Goal: Information Seeking & Learning: Learn about a topic

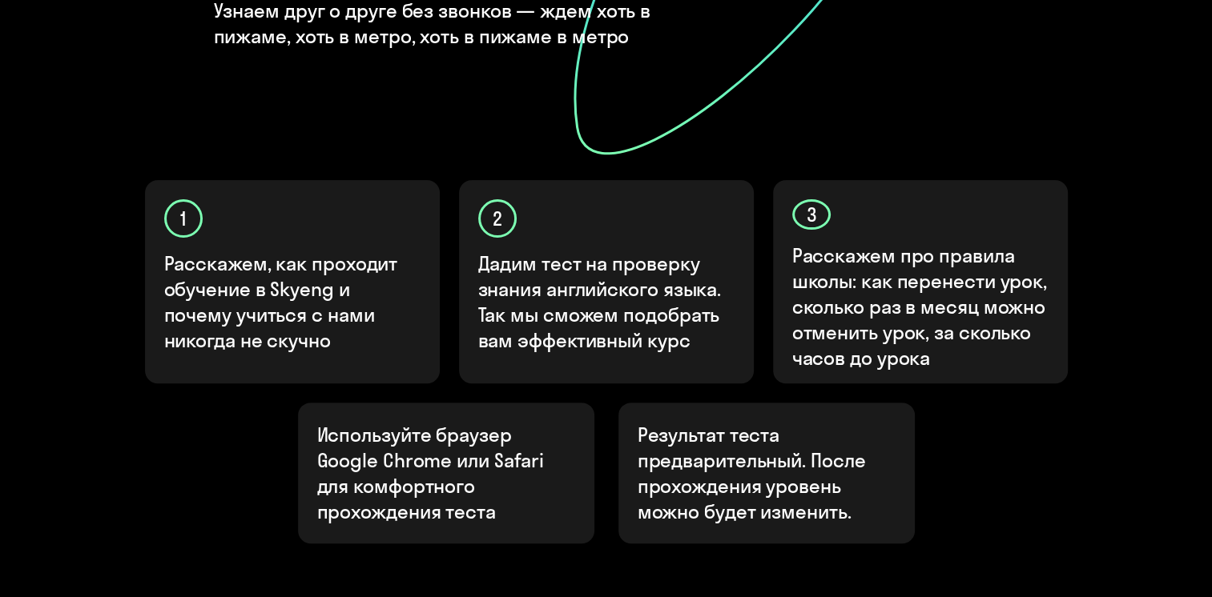
scroll to position [478, 0]
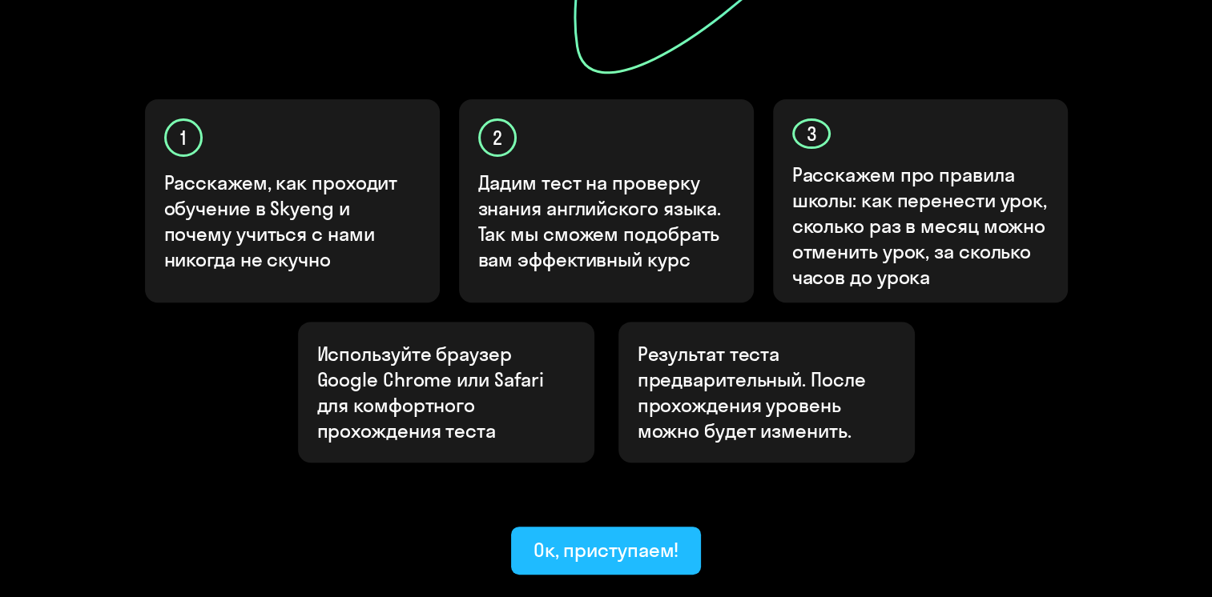
click at [565, 537] on div "Ок, приступаем!" at bounding box center [606, 550] width 146 height 26
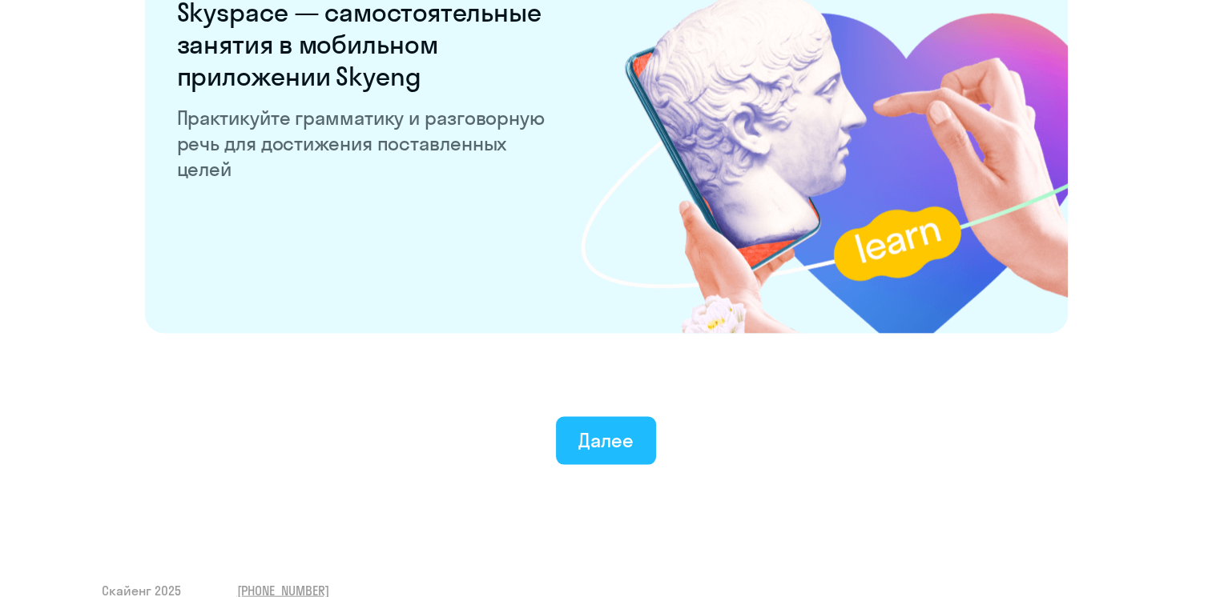
scroll to position [3114, 0]
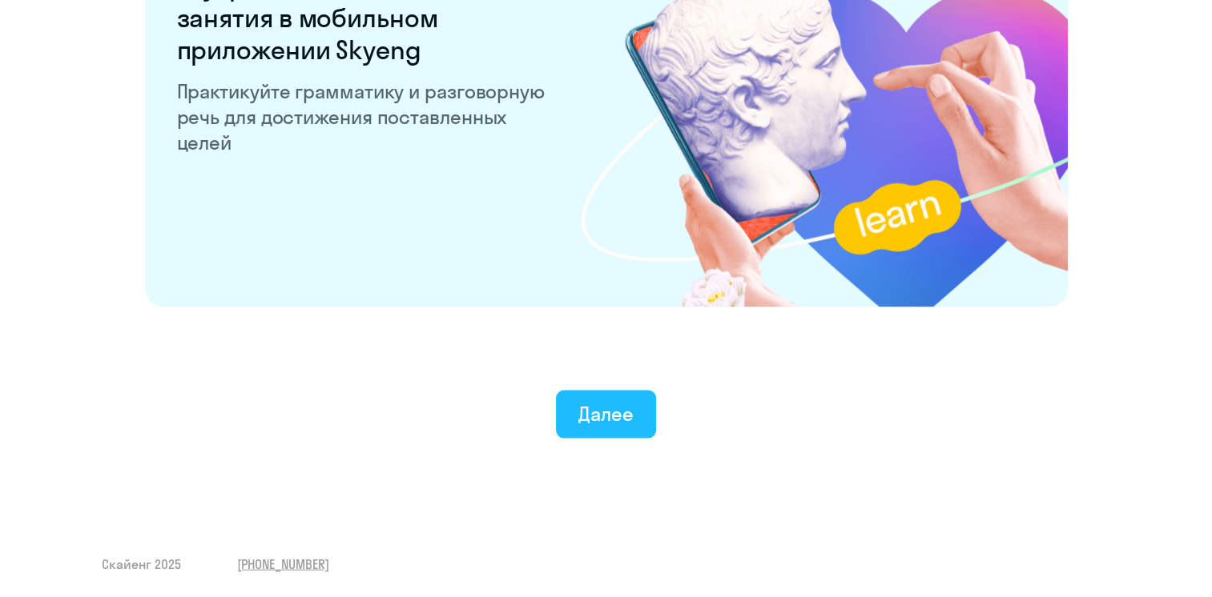
click at [596, 401] on div "Далее" at bounding box center [605, 414] width 55 height 26
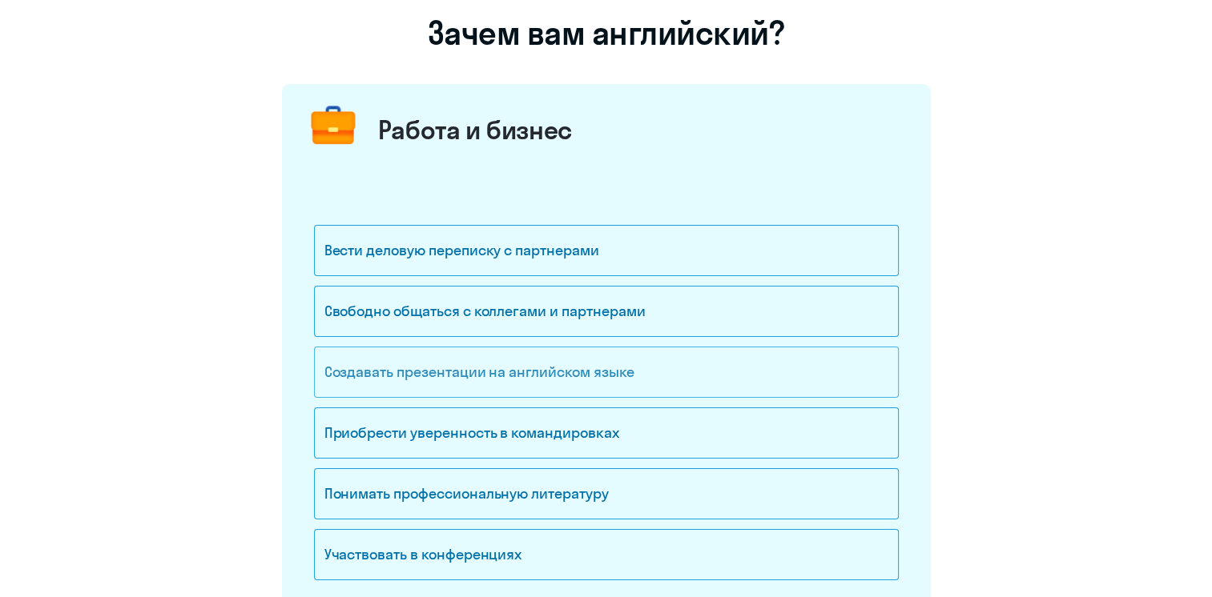
scroll to position [160, 0]
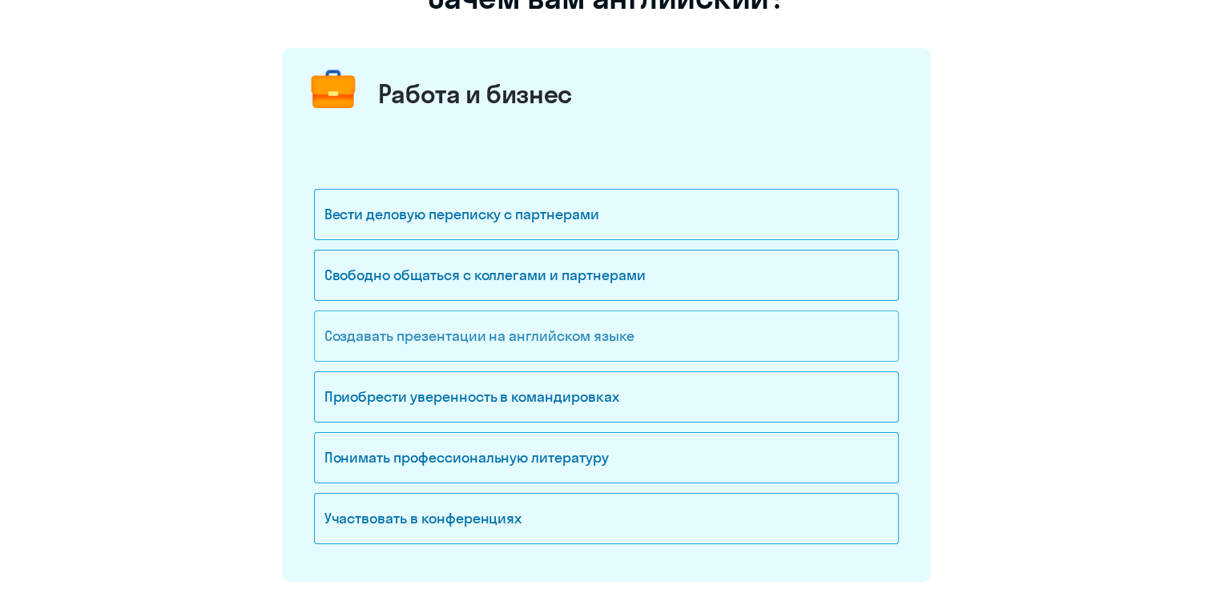
click at [468, 399] on div "Приобрести уверенность в командировках" at bounding box center [606, 397] width 585 height 51
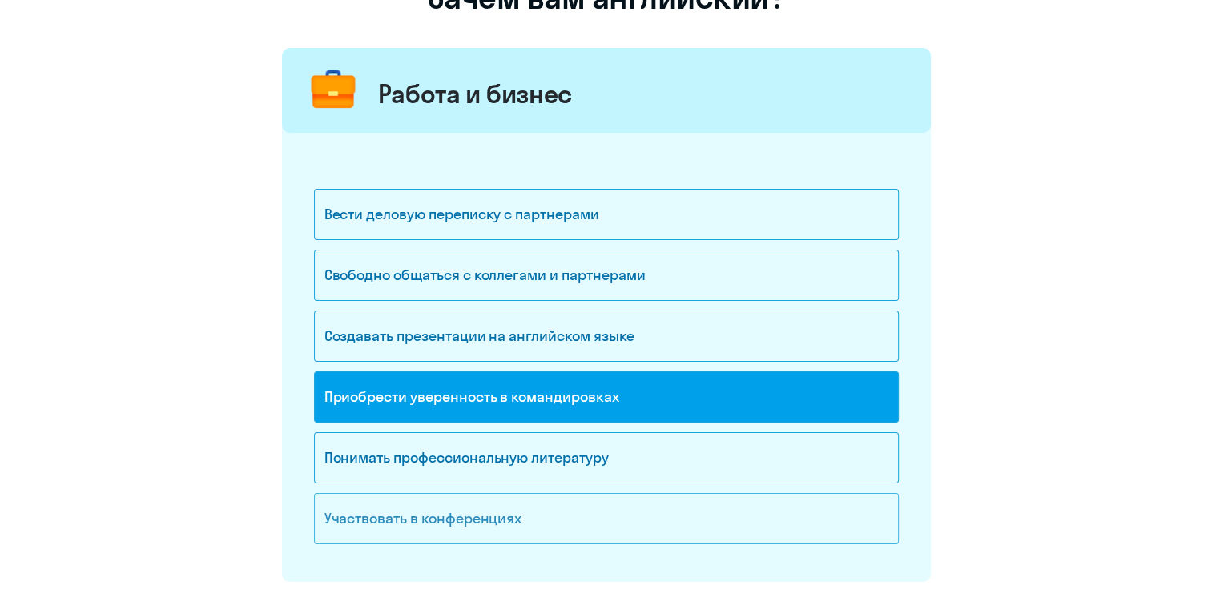
click at [450, 510] on div "Участвовать в конференциях" at bounding box center [606, 518] width 585 height 51
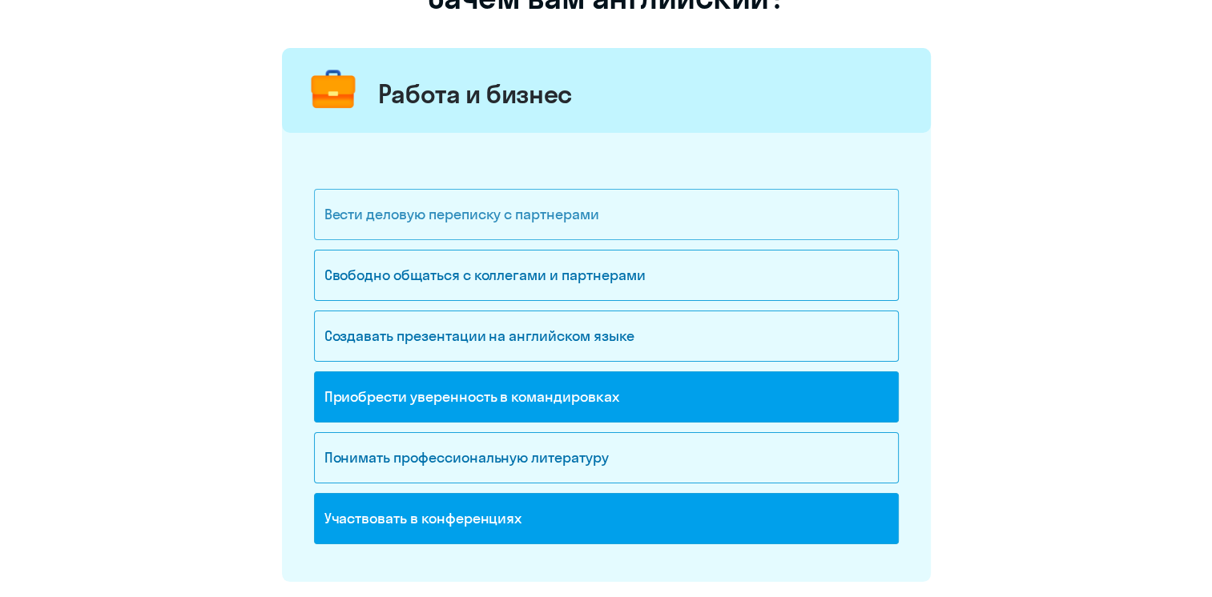
click at [440, 229] on div "Вести деловую переписку с партнерами" at bounding box center [606, 214] width 585 height 51
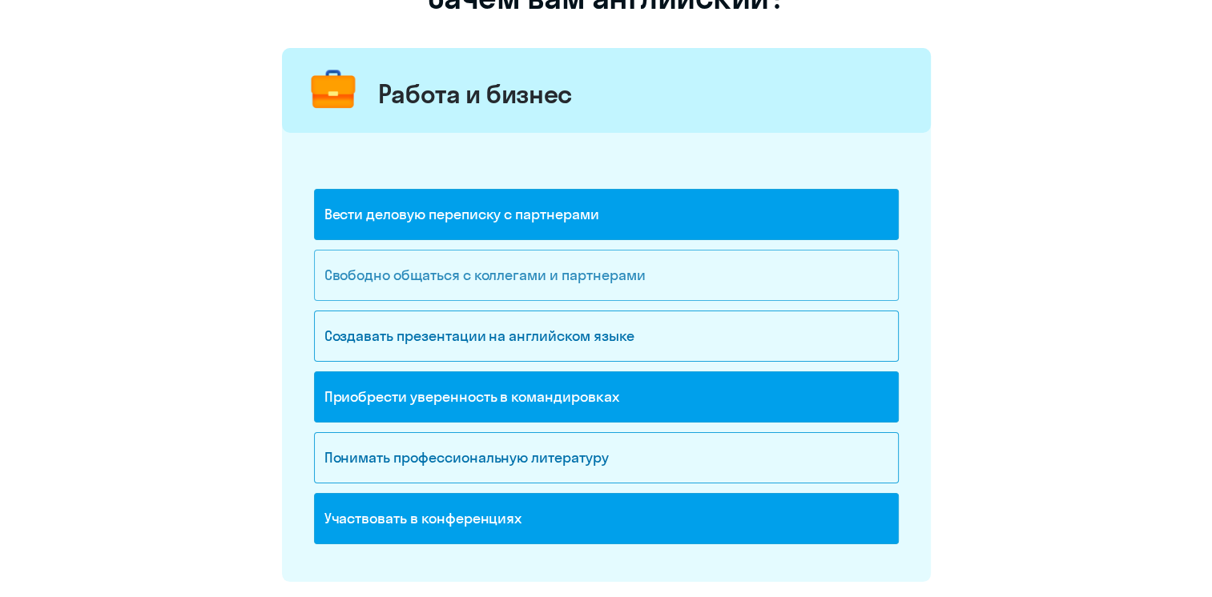
click at [452, 269] on div "Свободно общаться с коллегами и партнерами" at bounding box center [606, 275] width 585 height 51
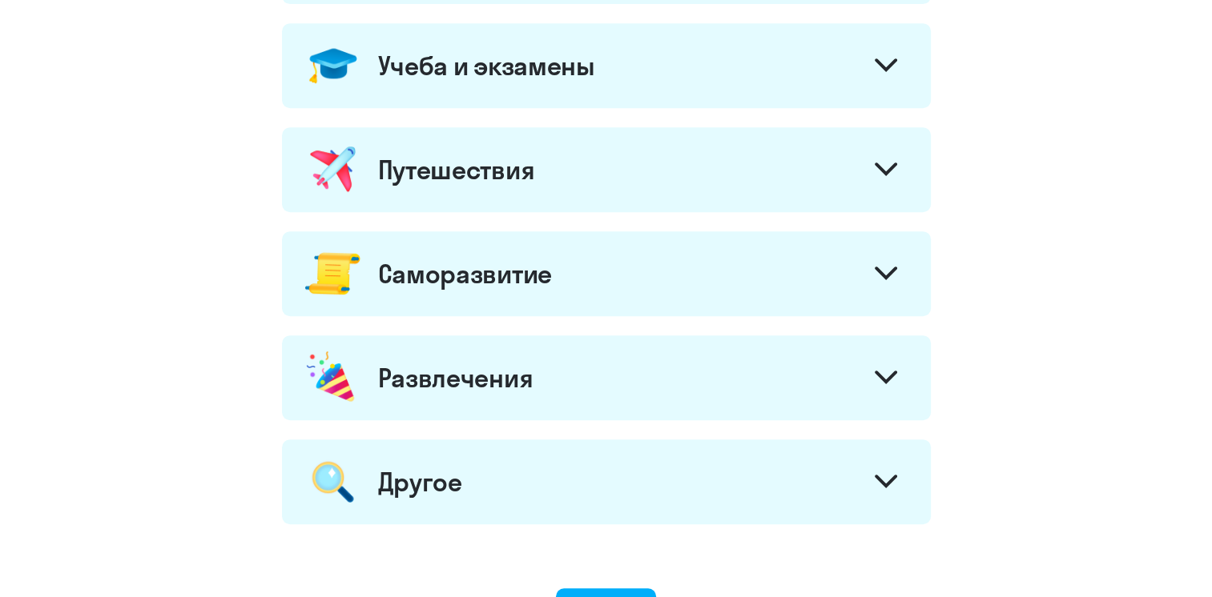
scroll to position [608, 0]
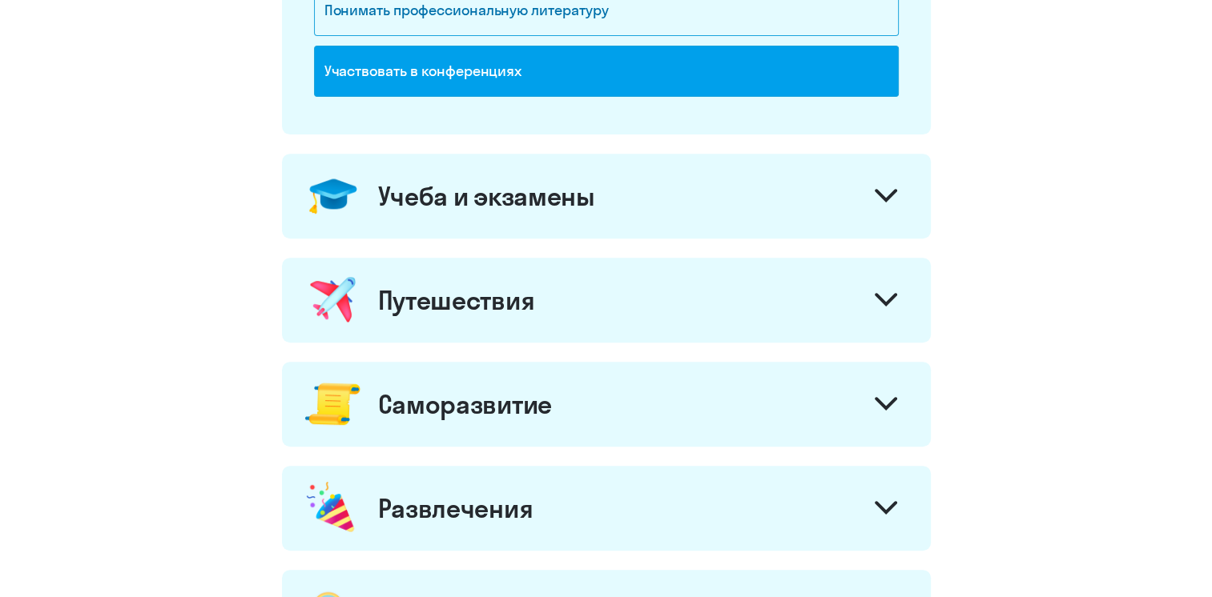
click at [475, 215] on div "Учеба и экзамены" at bounding box center [606, 196] width 649 height 85
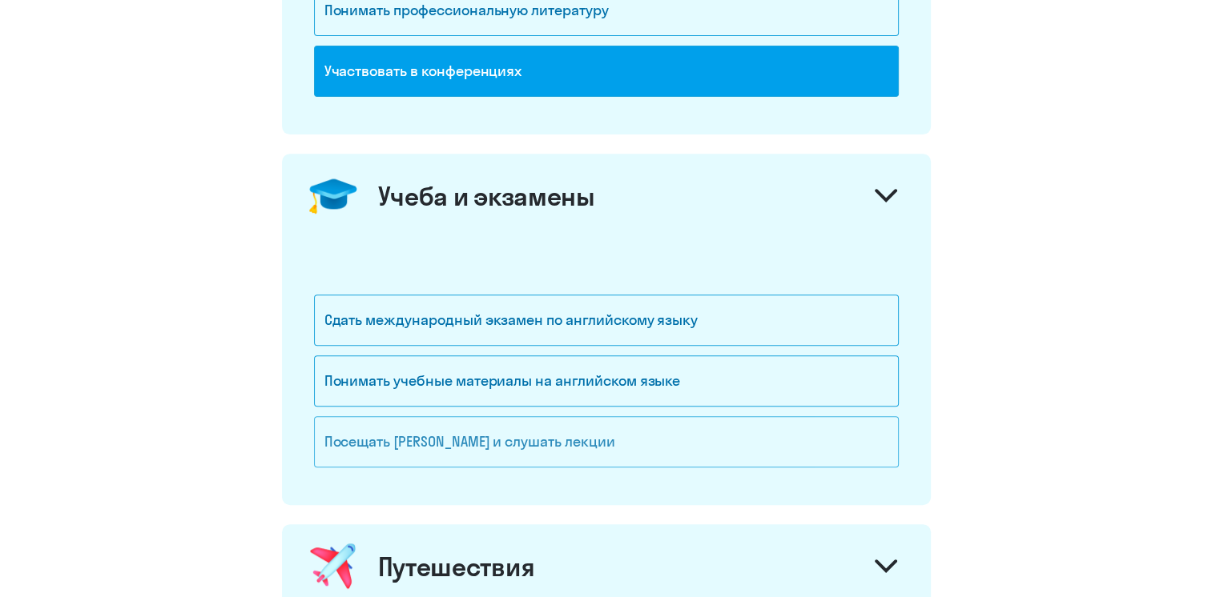
click at [508, 439] on div "Посещать [PERSON_NAME] и слушать лекции" at bounding box center [606, 441] width 585 height 51
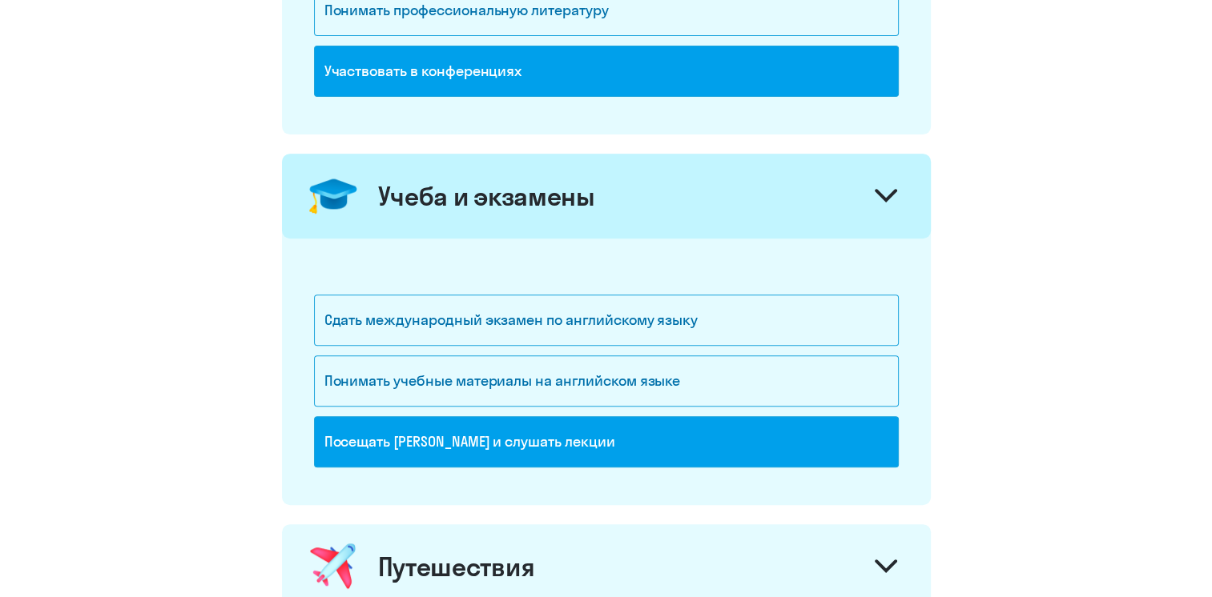
scroll to position [768, 0]
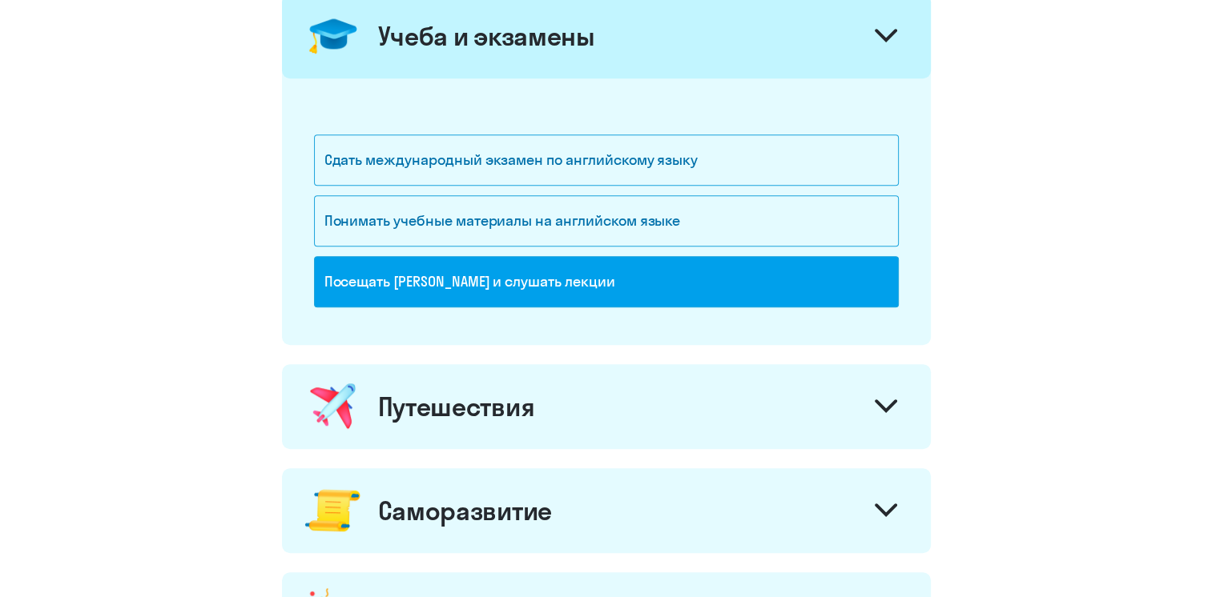
click at [513, 415] on div "Путешествия" at bounding box center [456, 407] width 157 height 32
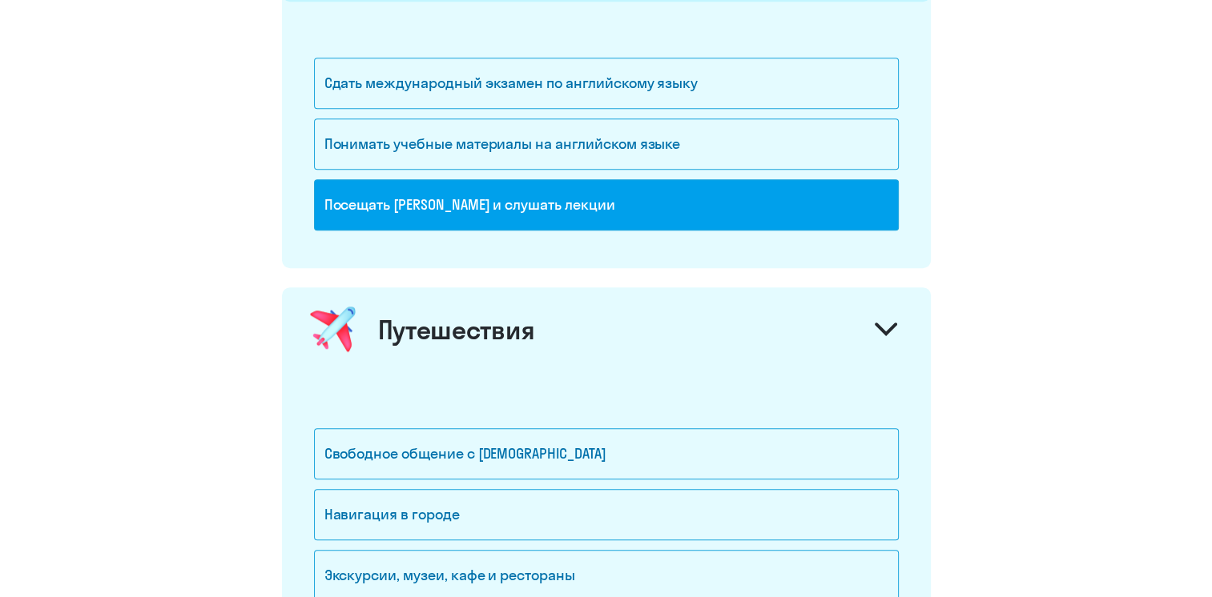
scroll to position [848, 0]
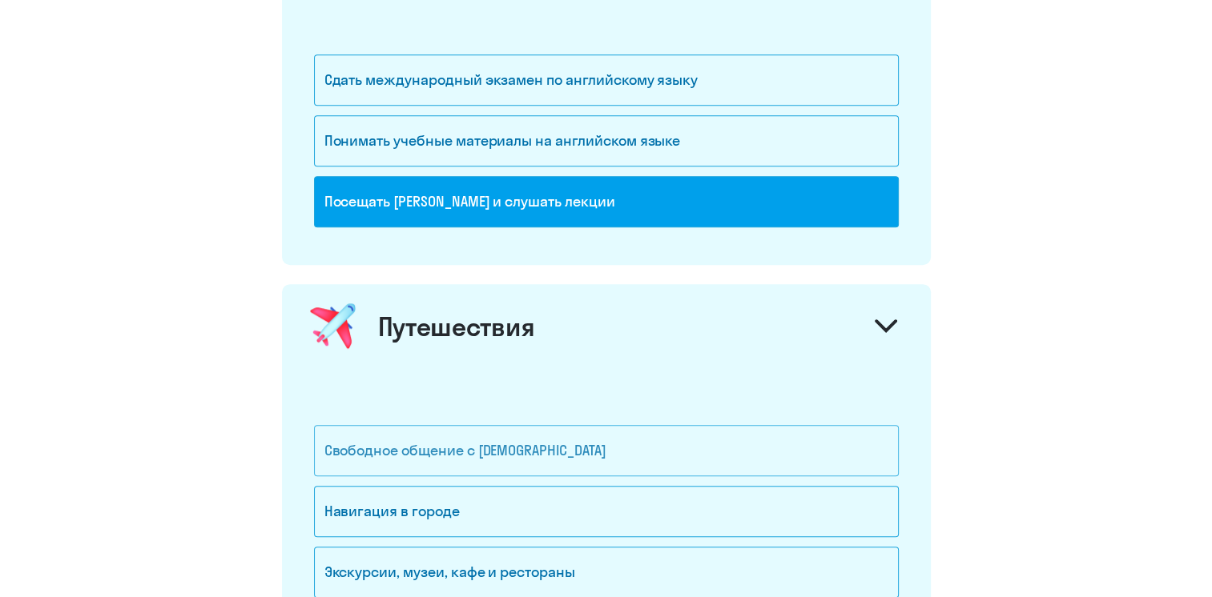
click at [525, 450] on div "Свободное общение с [DEMOGRAPHIC_DATA]" at bounding box center [606, 450] width 585 height 51
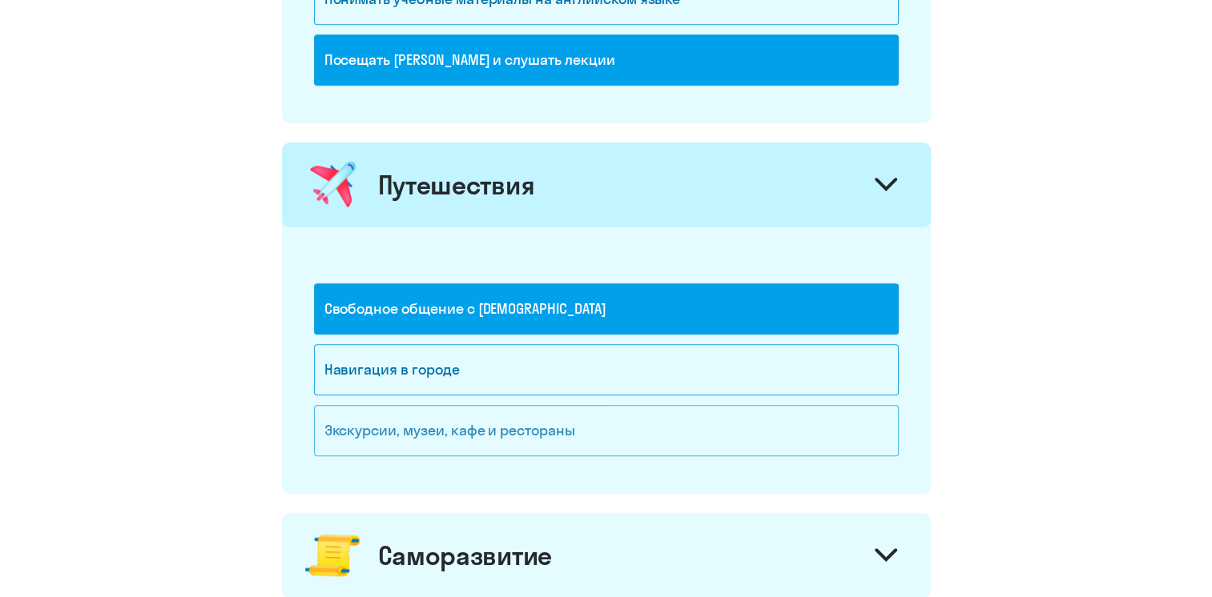
scroll to position [1008, 0]
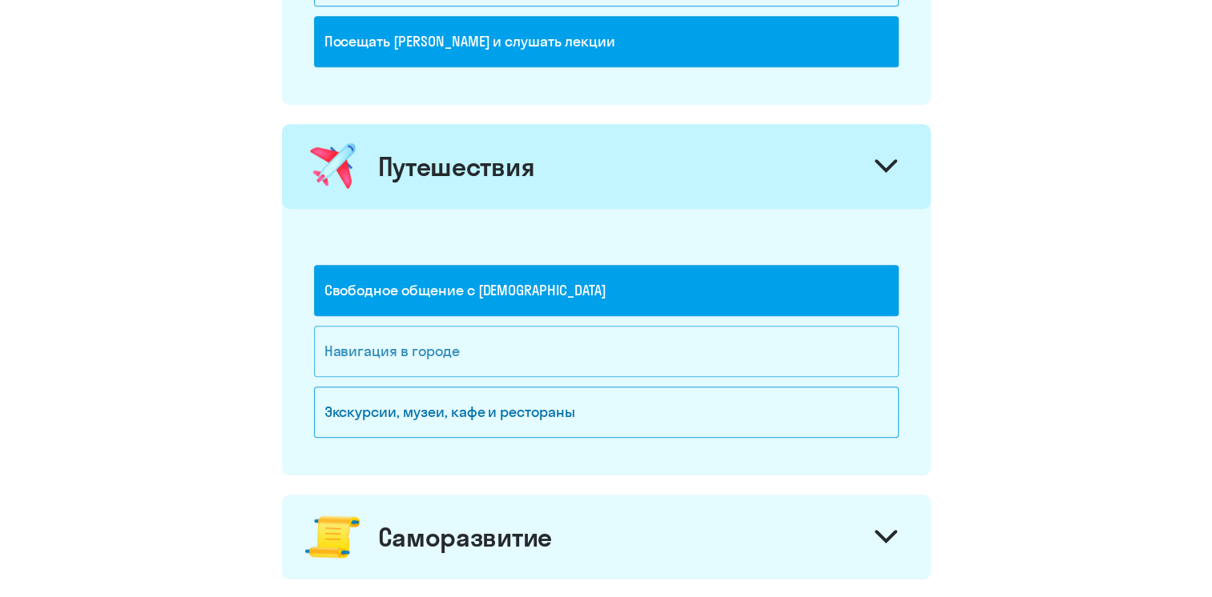
click at [512, 359] on div "Навигация в городе" at bounding box center [606, 351] width 585 height 51
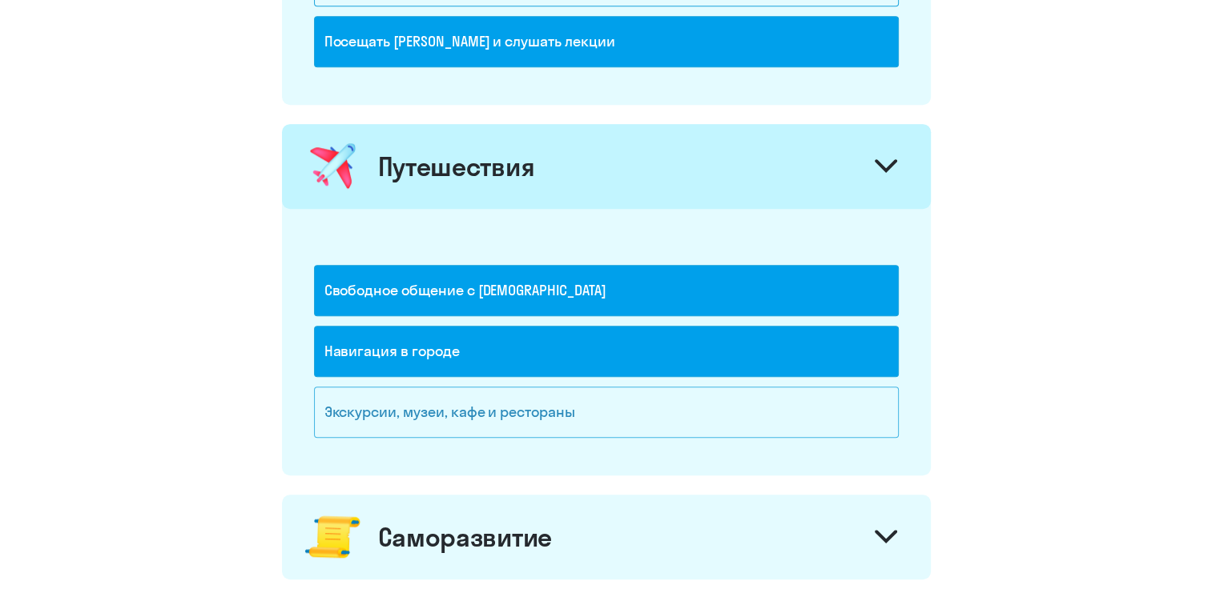
click at [511, 420] on div "Экскурсии, музеи, кафе и рестораны" at bounding box center [606, 412] width 585 height 51
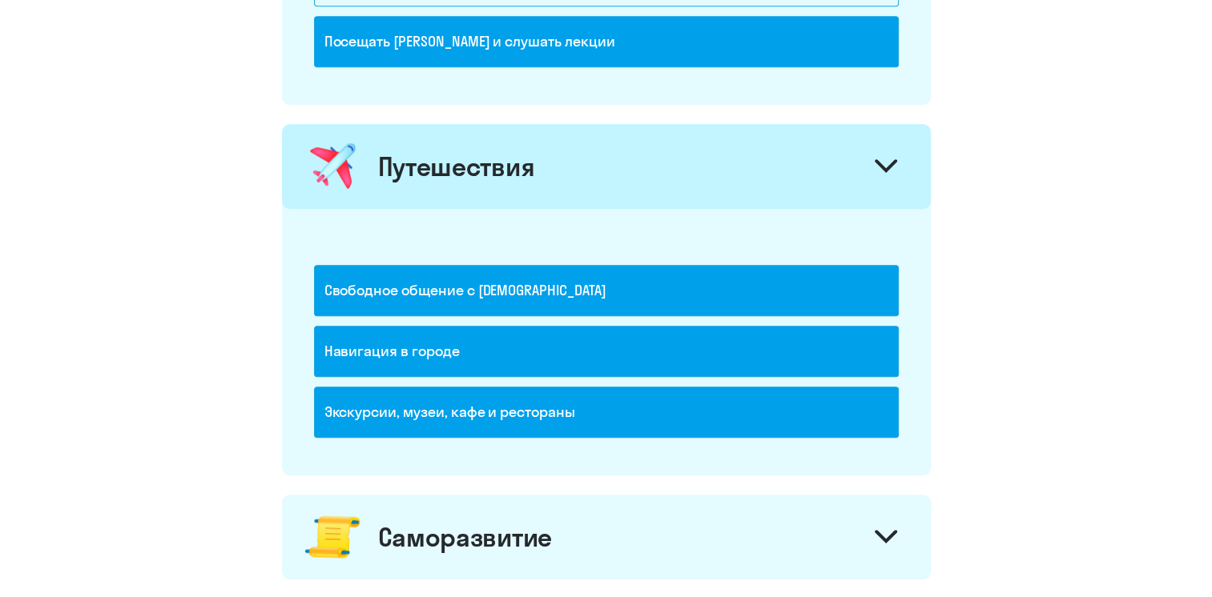
click at [530, 529] on div "Саморазвитие" at bounding box center [465, 537] width 174 height 32
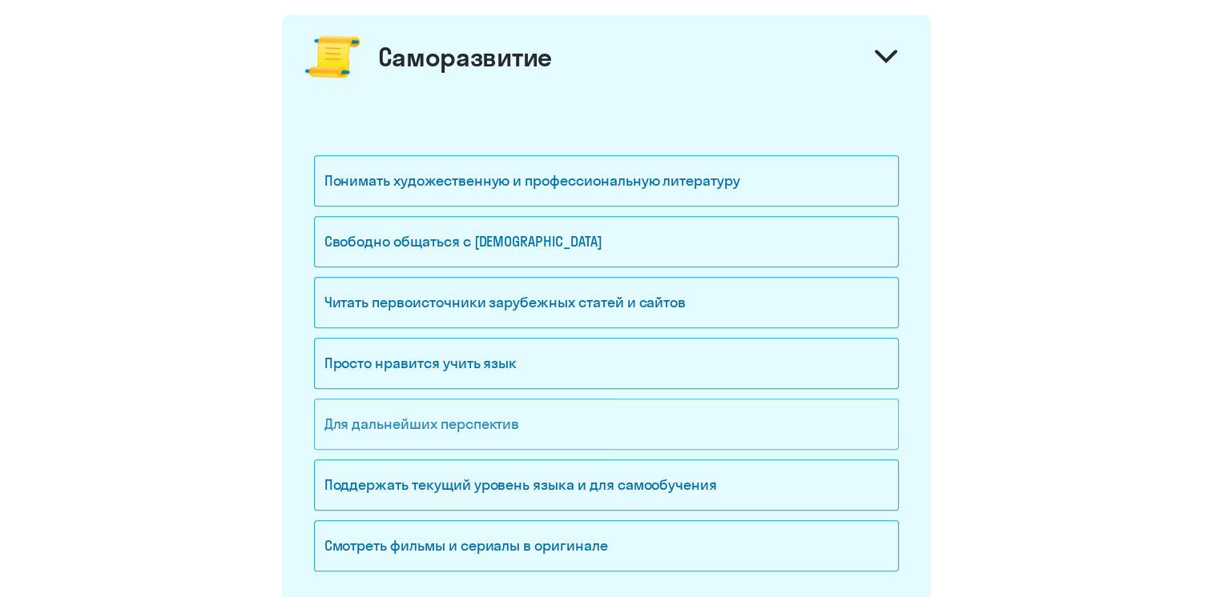
scroll to position [1569, 0]
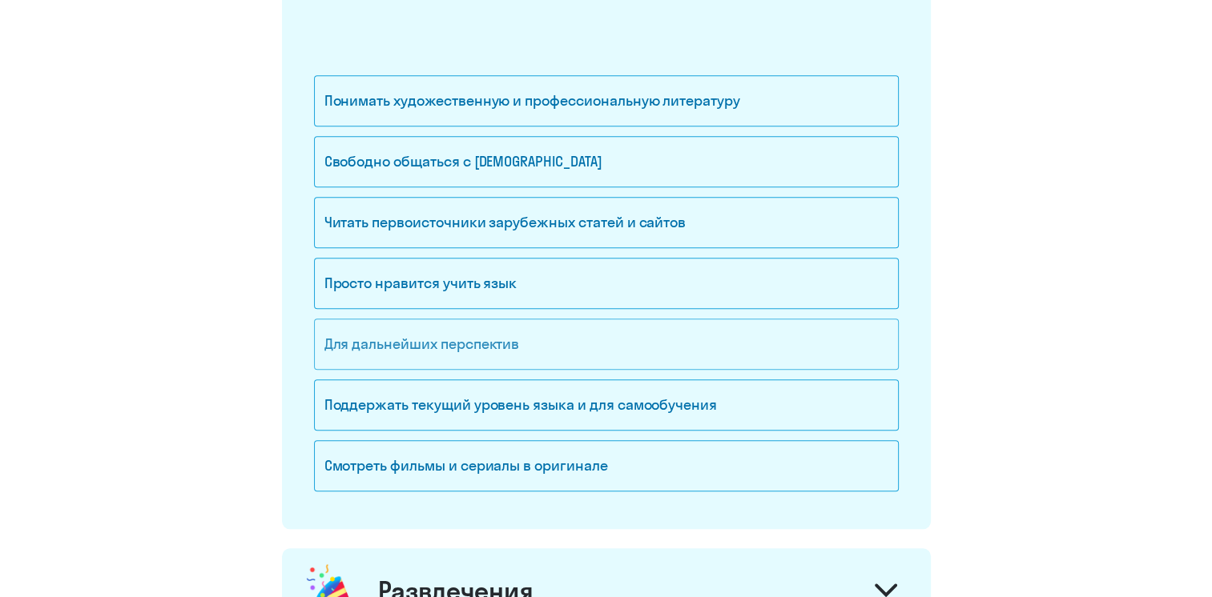
click at [485, 344] on div "Для дальнейших перспектив" at bounding box center [606, 344] width 585 height 51
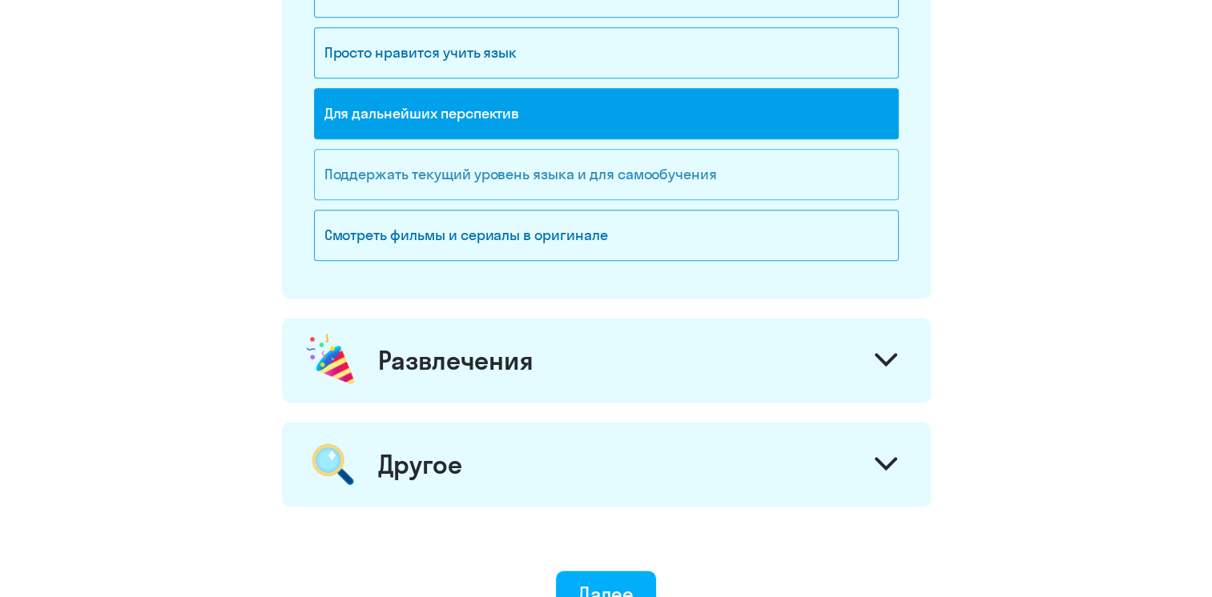
scroll to position [1809, 0]
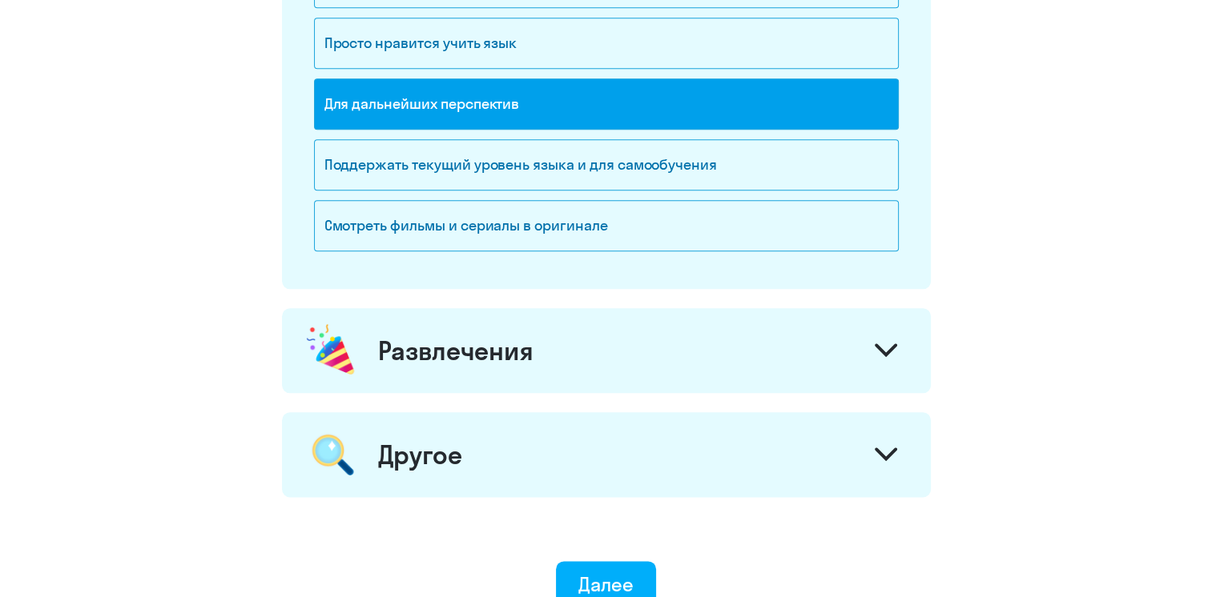
click at [492, 367] on div "Развлечения" at bounding box center [606, 350] width 649 height 85
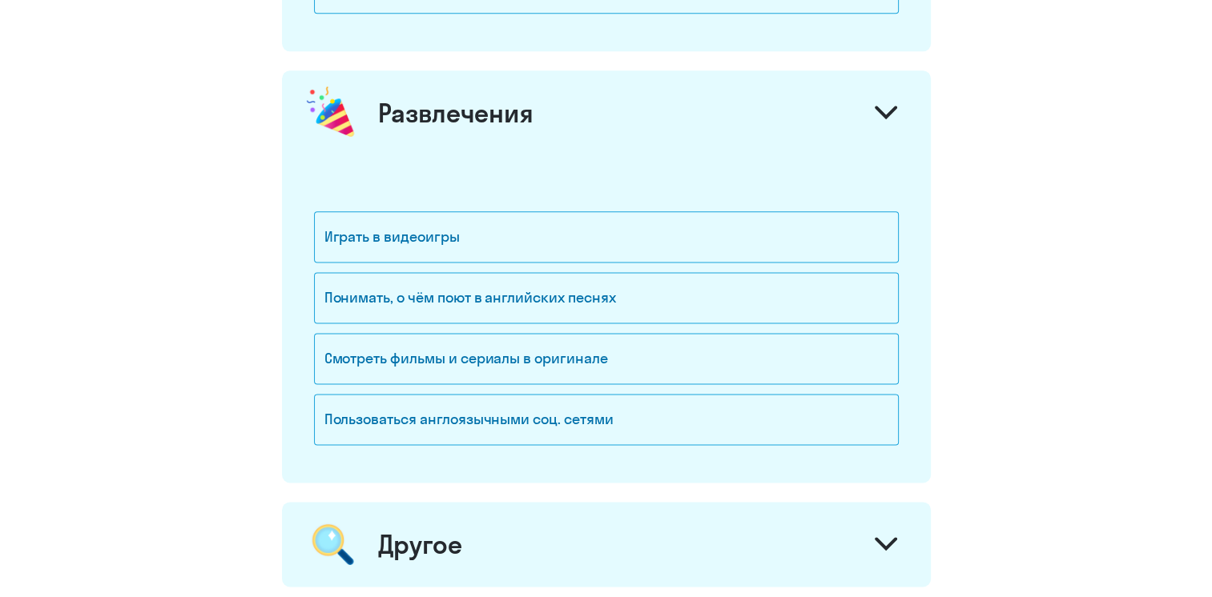
scroll to position [2049, 0]
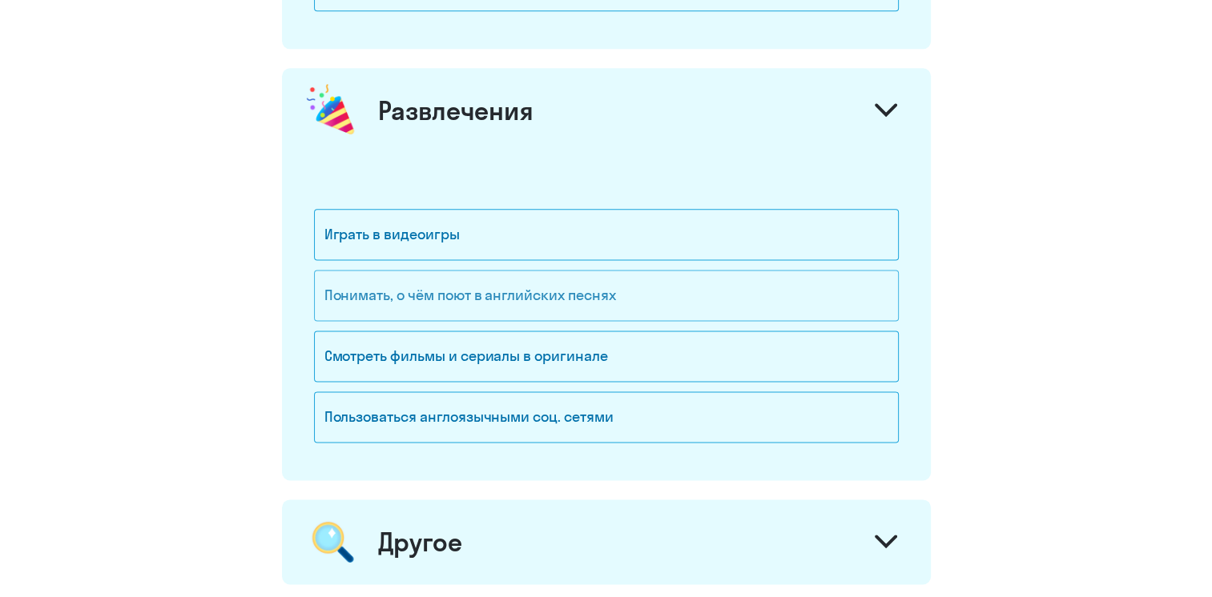
click at [499, 293] on div "Понимать, о чём поют в английских песнях" at bounding box center [606, 295] width 585 height 51
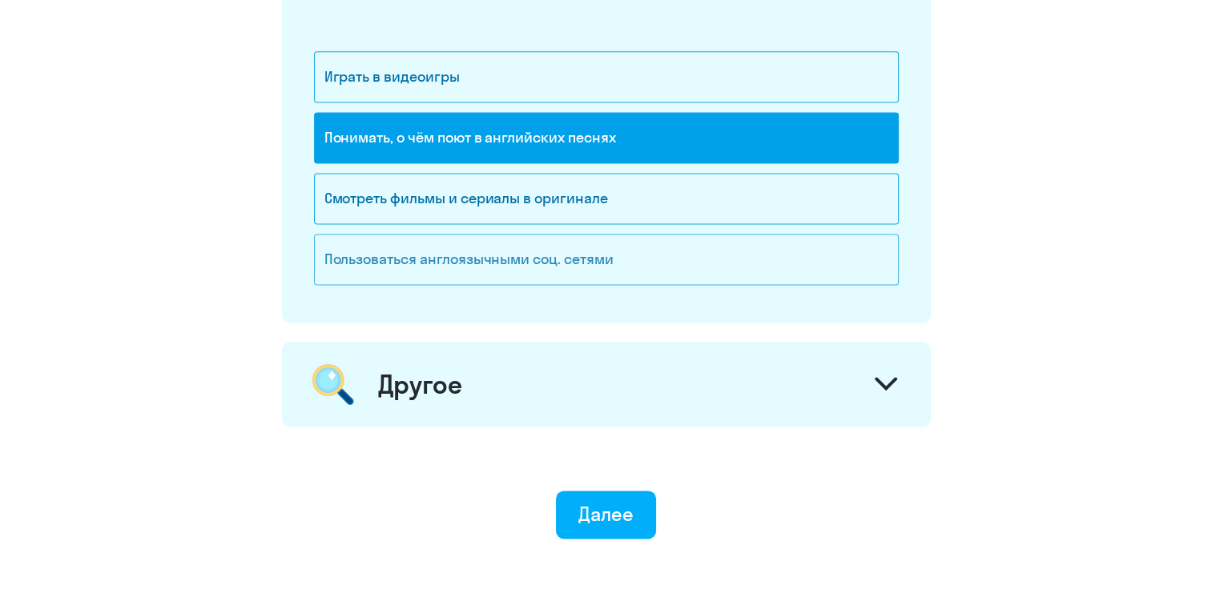
scroll to position [2210, 0]
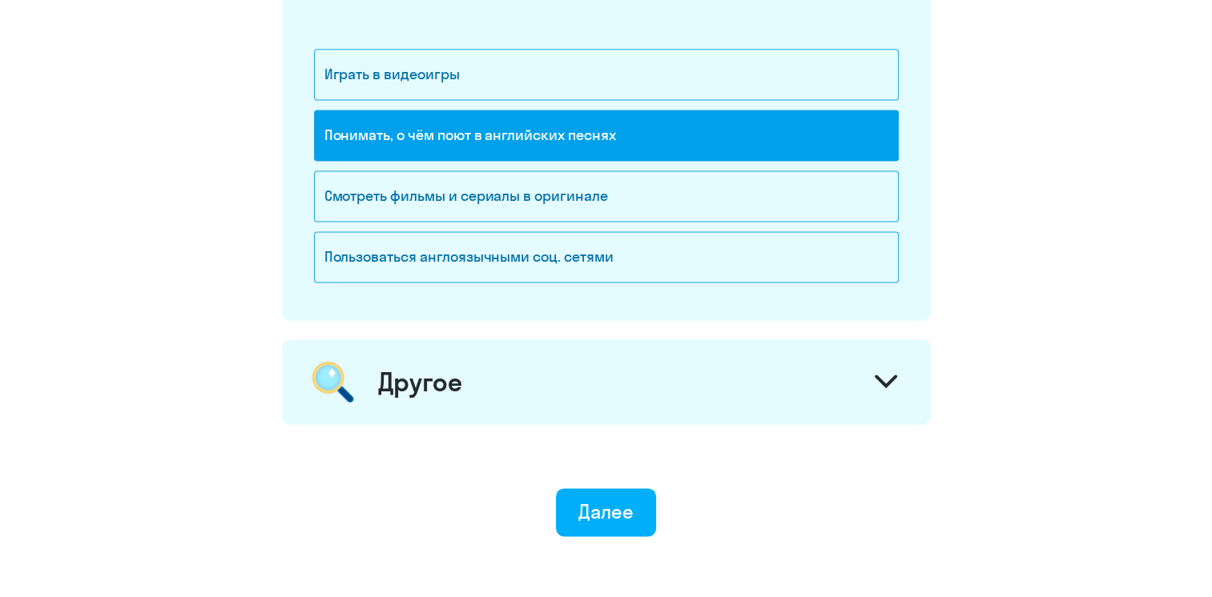
click at [502, 378] on div "Другое" at bounding box center [606, 382] width 649 height 85
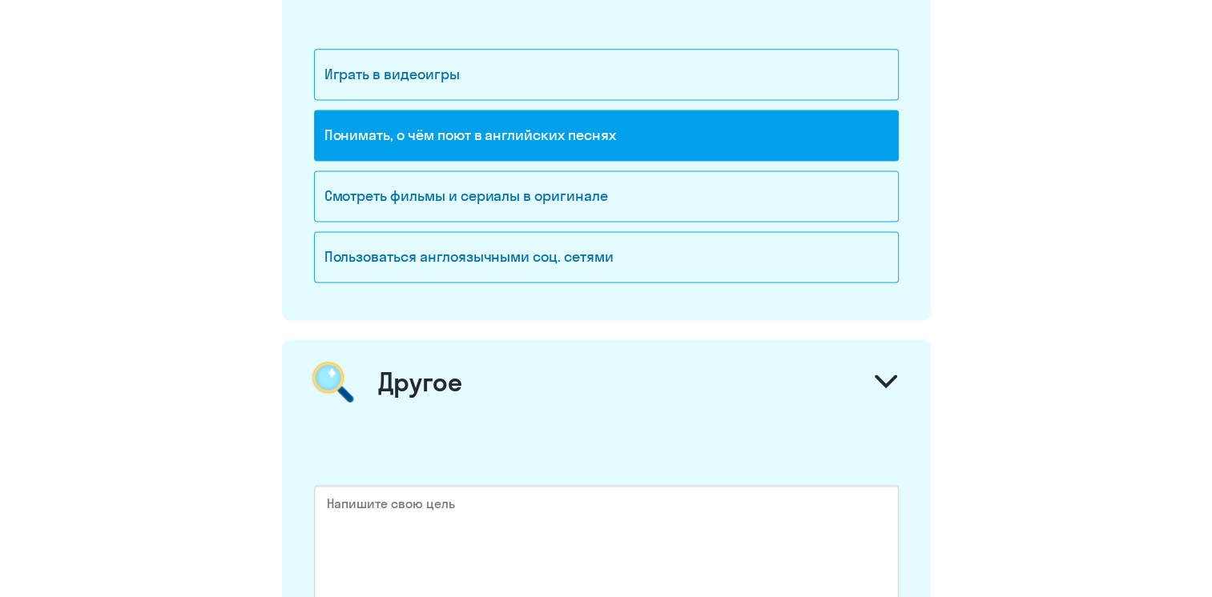
scroll to position [2290, 0]
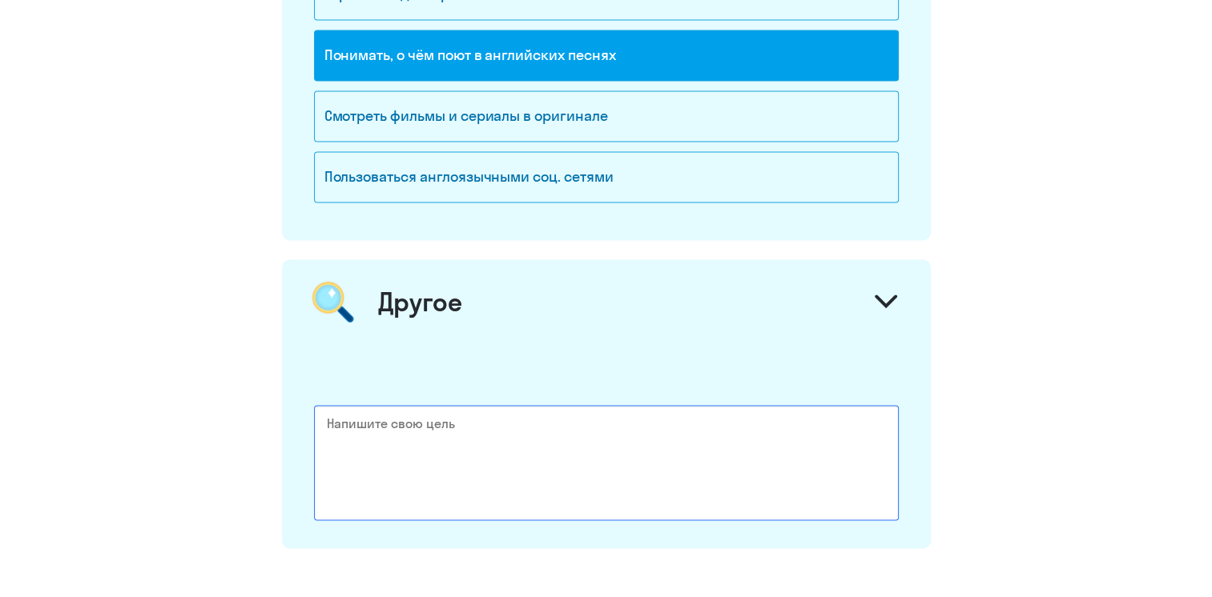
click at [370, 420] on textarea at bounding box center [606, 462] width 585 height 115
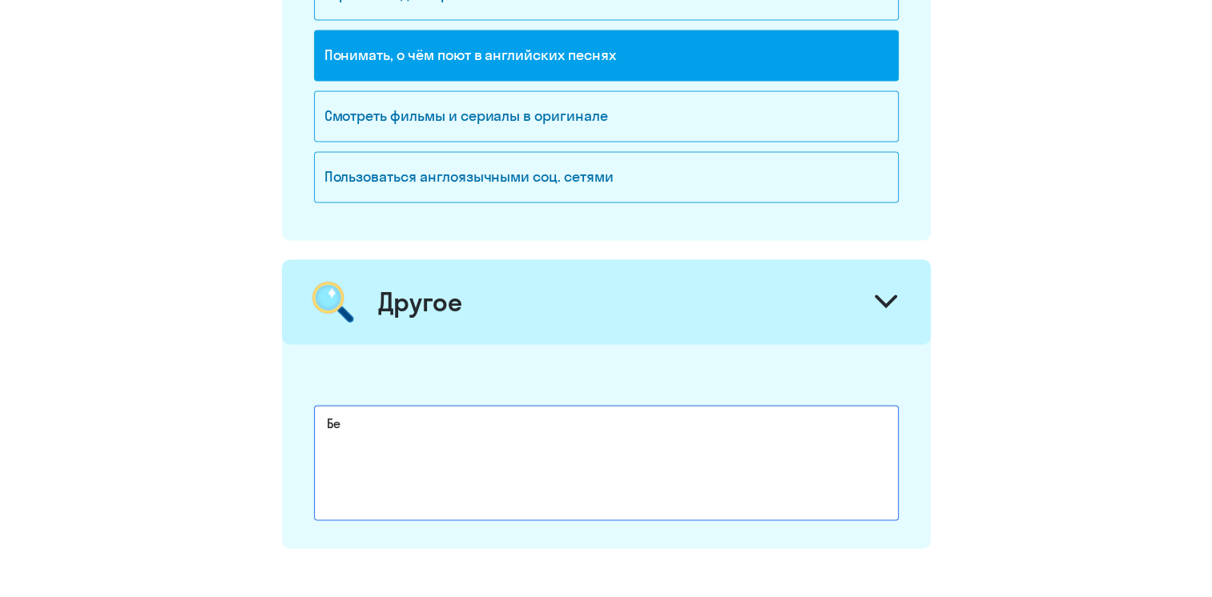
type textarea "Б"
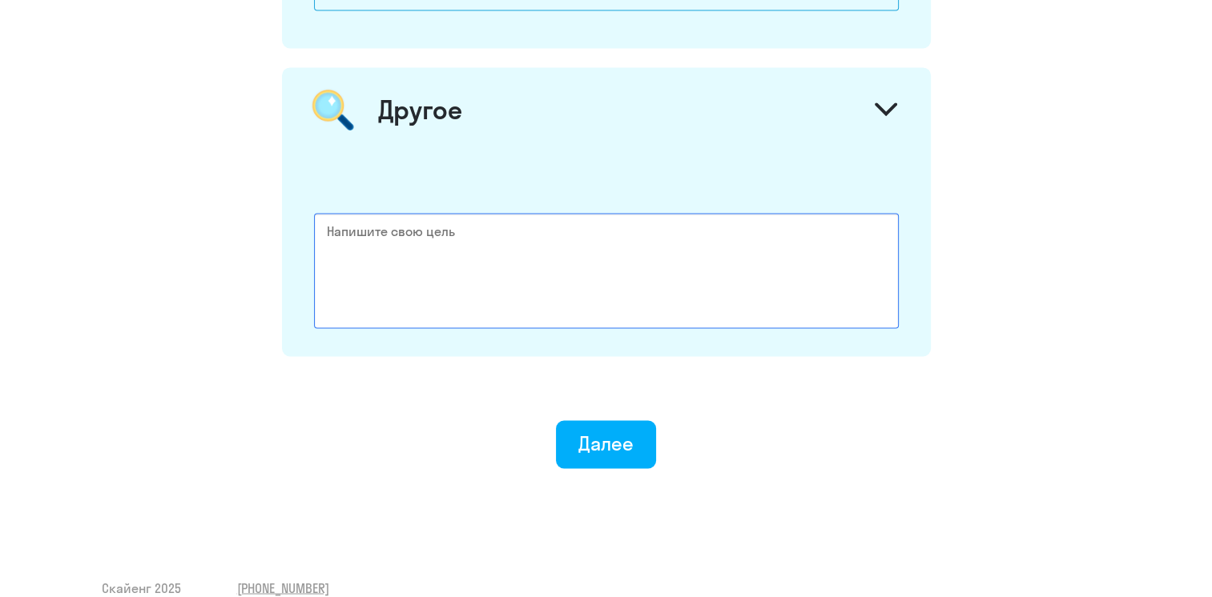
scroll to position [2498, 0]
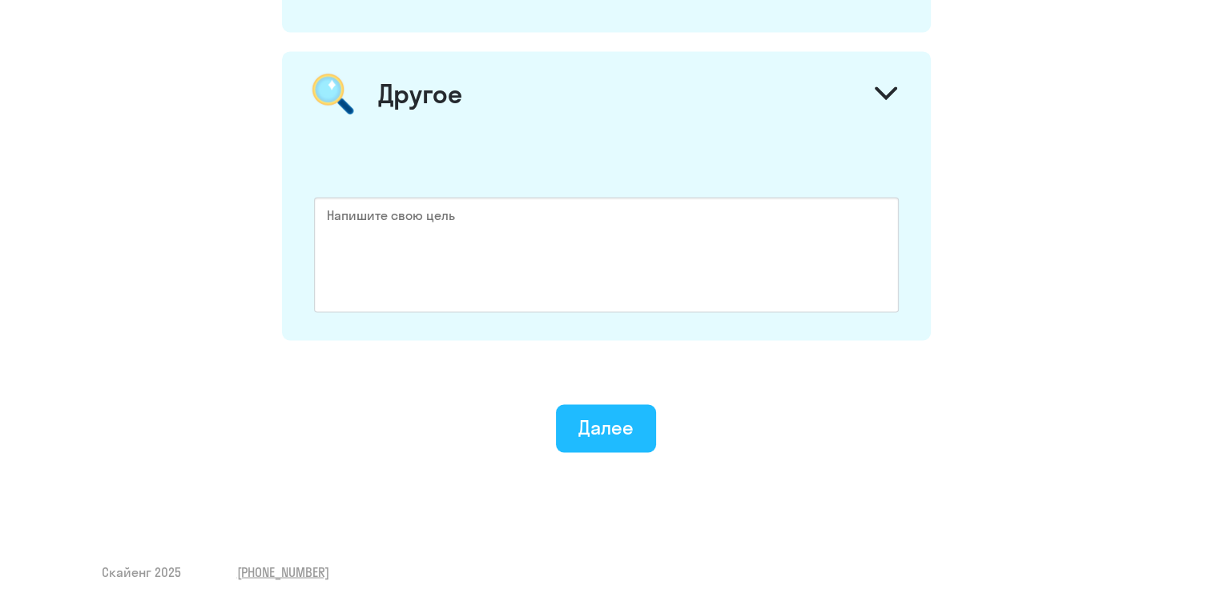
click at [585, 427] on div "Далее" at bounding box center [605, 428] width 55 height 26
